Goal: Book appointment/travel/reservation

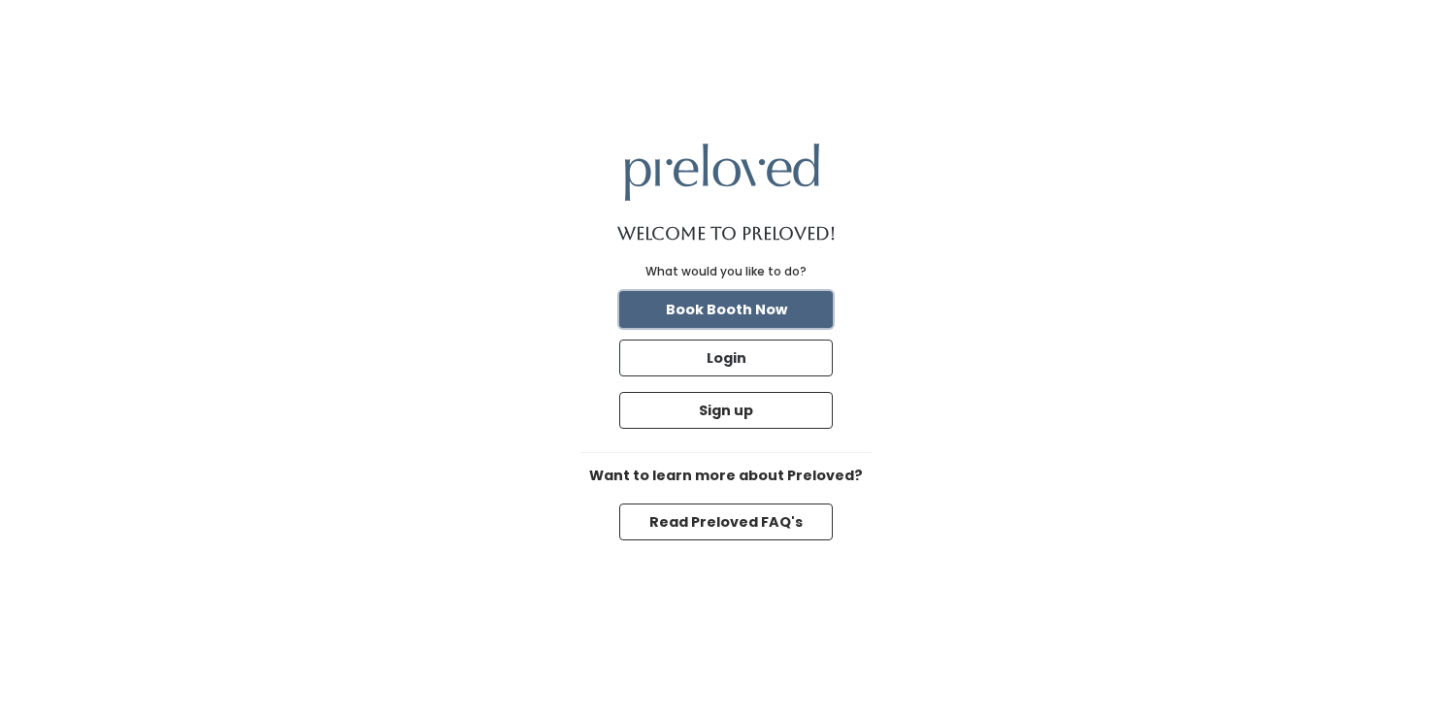
click at [779, 306] on button "Book Booth Now" at bounding box center [725, 309] width 213 height 37
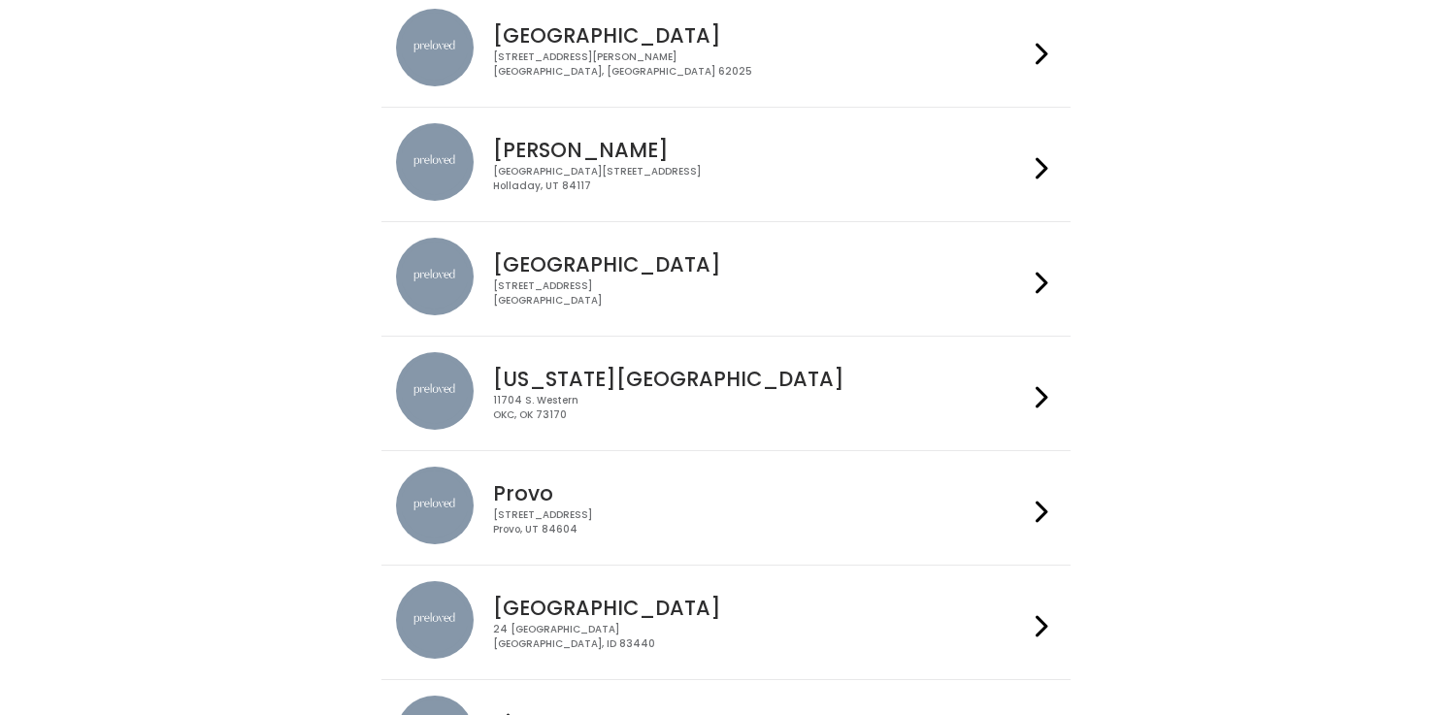
scroll to position [339, 0]
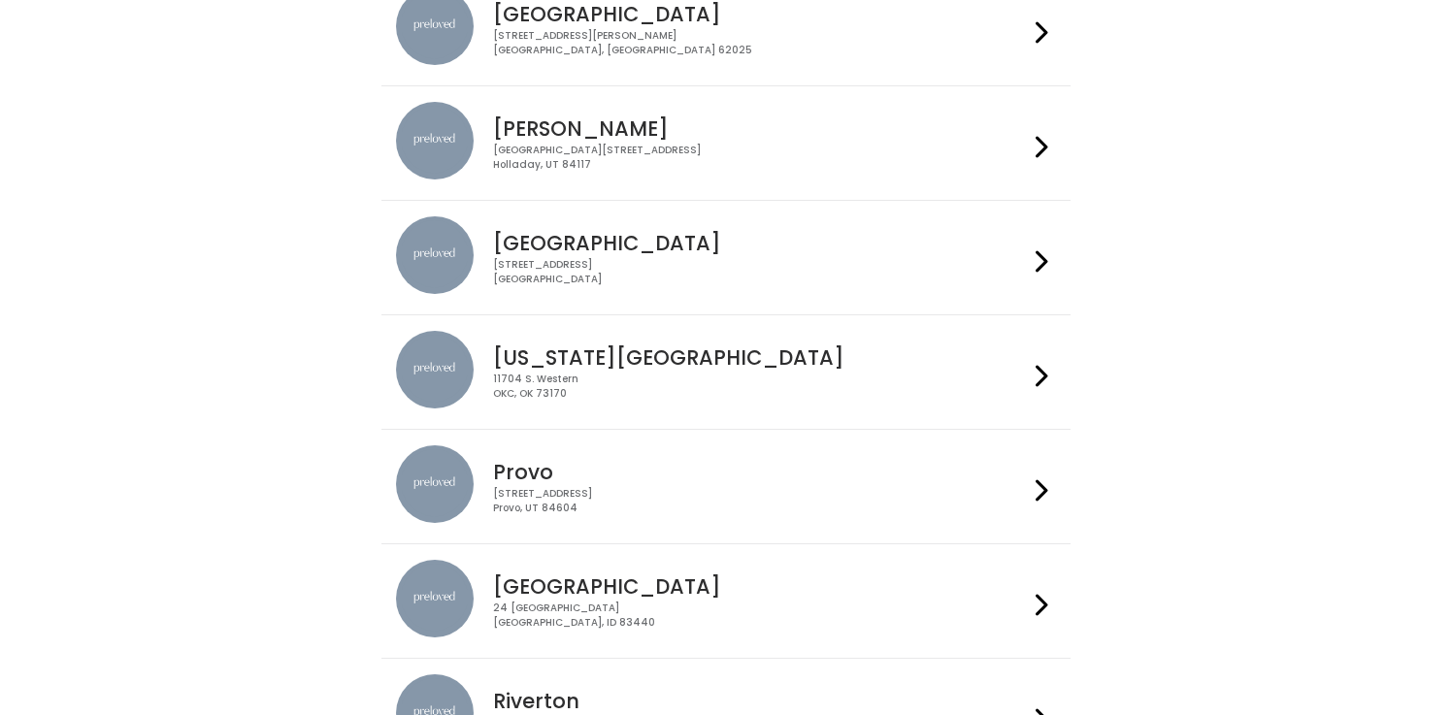
click at [540, 462] on h4 "Provo" at bounding box center [760, 472] width 534 height 22
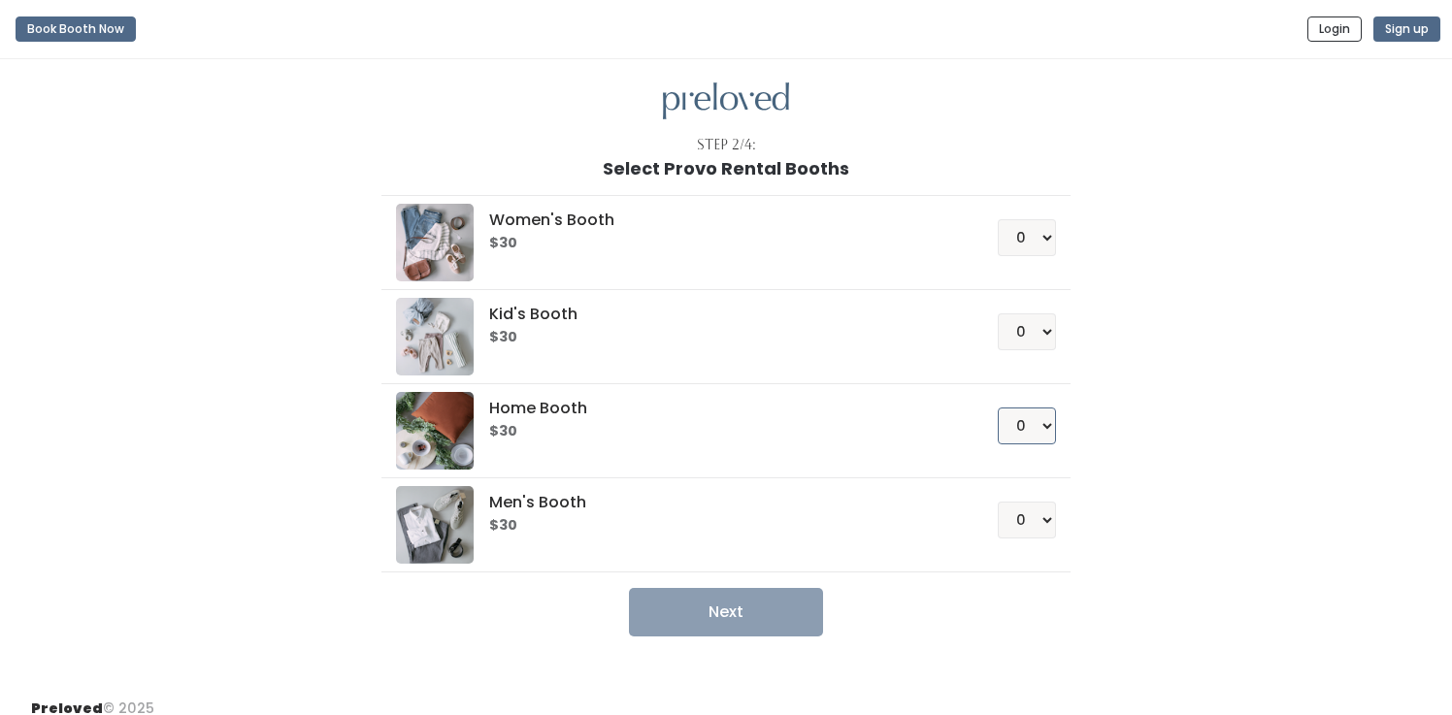
click at [1052, 430] on select "0 1 2 3 4" at bounding box center [1027, 426] width 58 height 37
click at [1048, 229] on select "0 1 2 3 4" at bounding box center [1027, 237] width 58 height 37
select select "1"
click at [998, 219] on select "0 1 2 3 4" at bounding box center [1027, 237] width 58 height 37
click at [714, 613] on button "Next" at bounding box center [726, 612] width 194 height 49
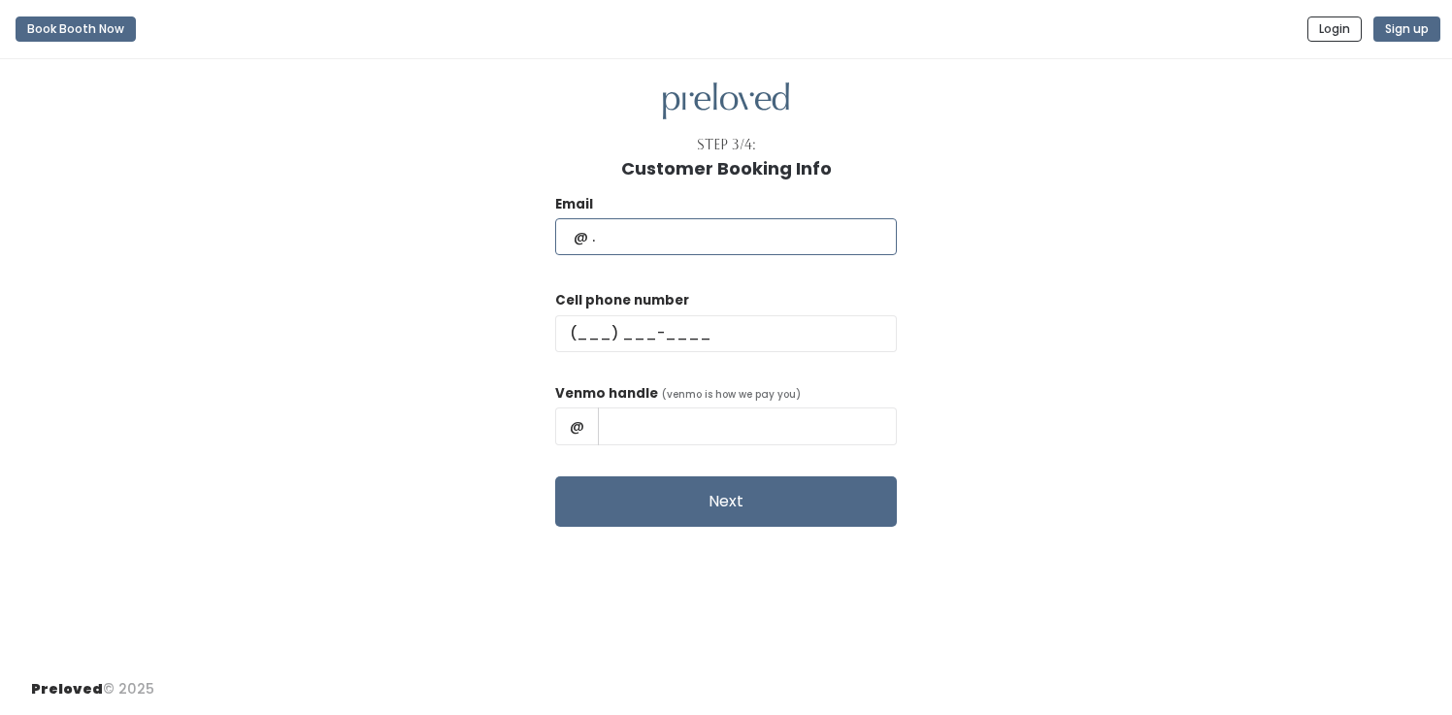
click at [699, 240] on input "text" at bounding box center [726, 236] width 342 height 37
type input "heidi_bambrough@hotmail.com"
type input "(435) 219-0817"
type input "Heidi Bambrough"
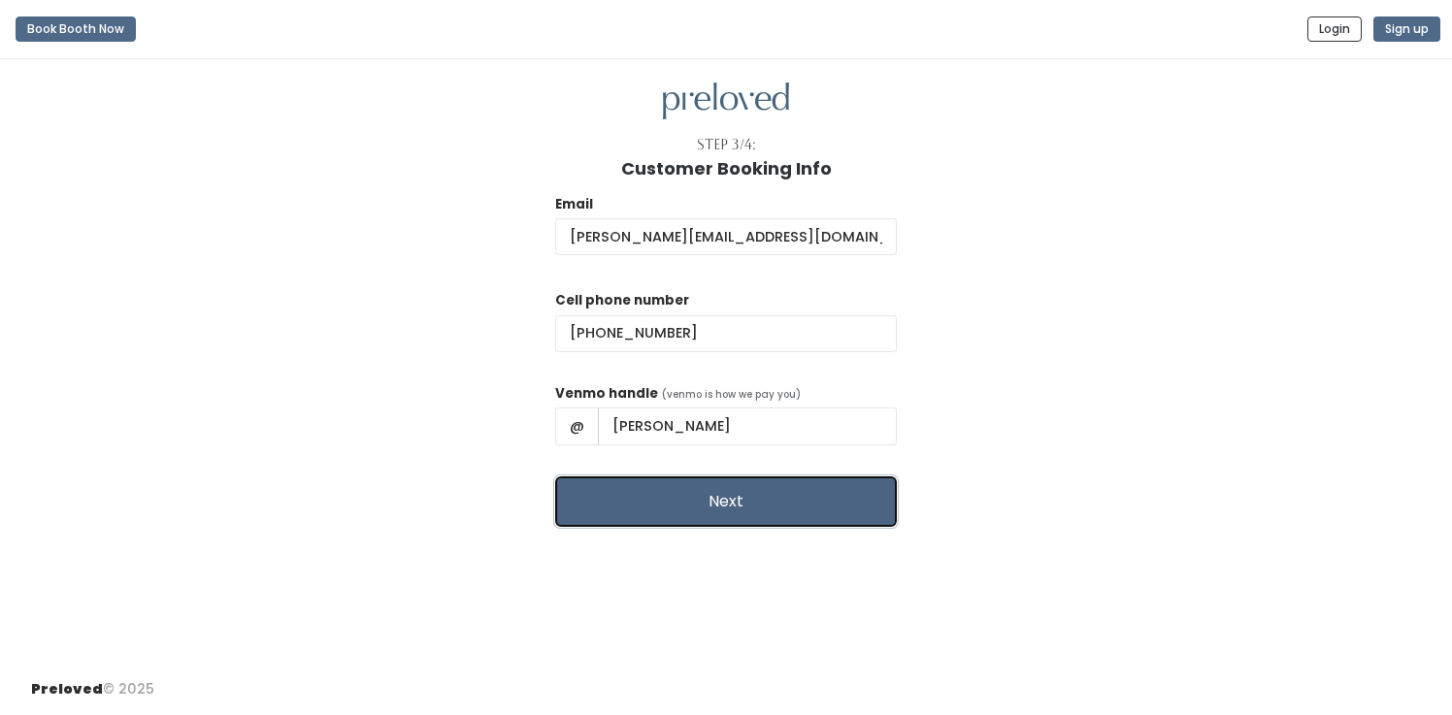
click at [735, 493] on button "Next" at bounding box center [726, 501] width 342 height 50
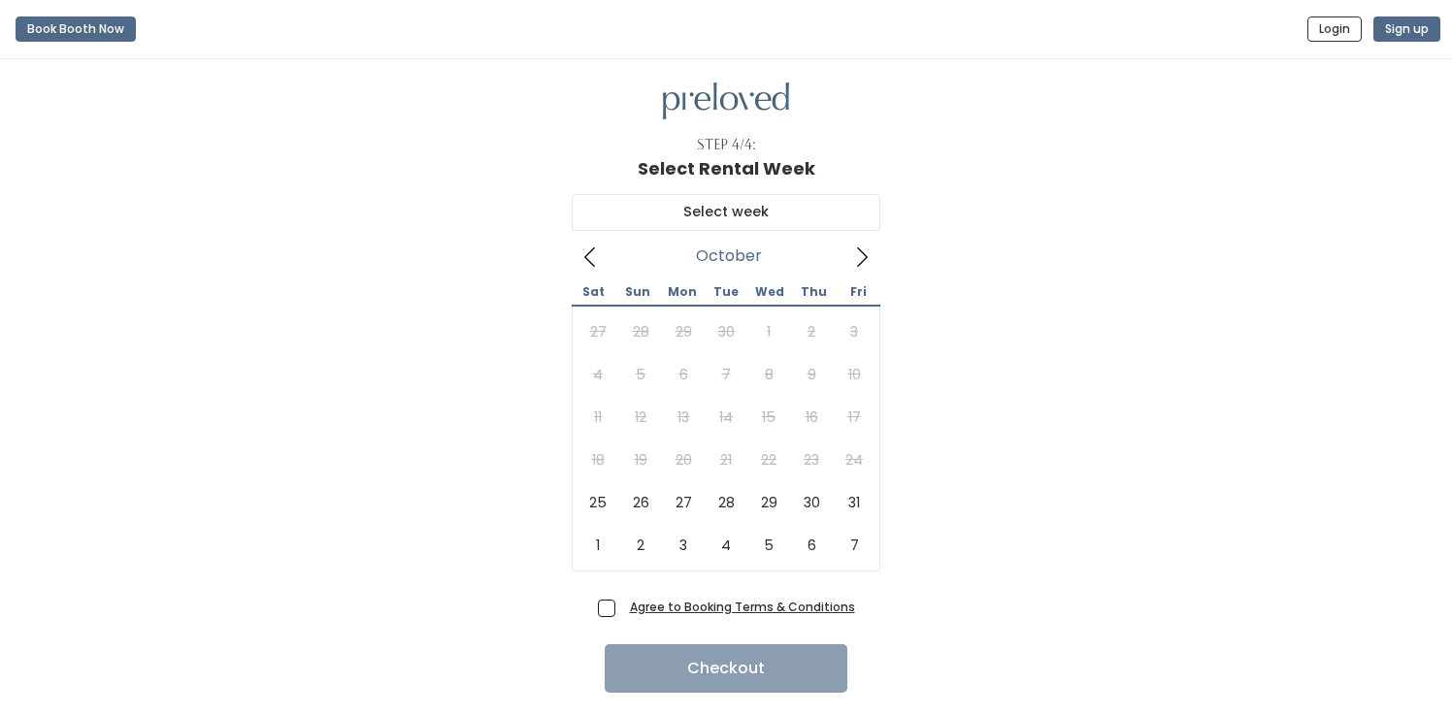
click at [848, 329] on div "27 28 29 30 1 2 3 4 5 6 7 8 9 10 11 12 13 14 15 16 17 18 19 20 21 22 23 24 25 2…" at bounding box center [725, 439] width 299 height 256
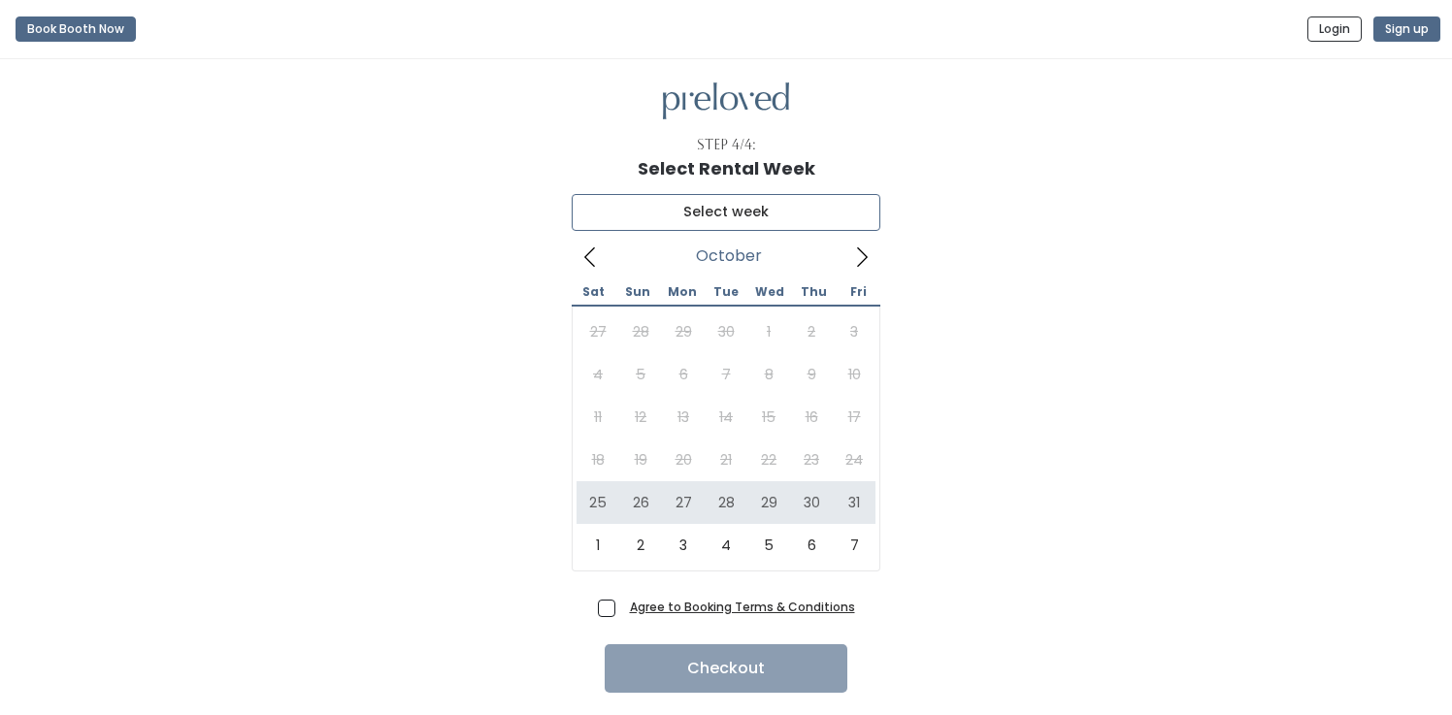
click at [700, 215] on input "text" at bounding box center [726, 212] width 309 height 37
click at [851, 325] on div "27 28 29 30 1 2 3 4 5 6 7 8 9 10 11 12 13 14 15 16 17 18 19 20 21 22 23 24 25 2…" at bounding box center [725, 439] width 299 height 256
